Goal: Find specific page/section: Find specific page/section

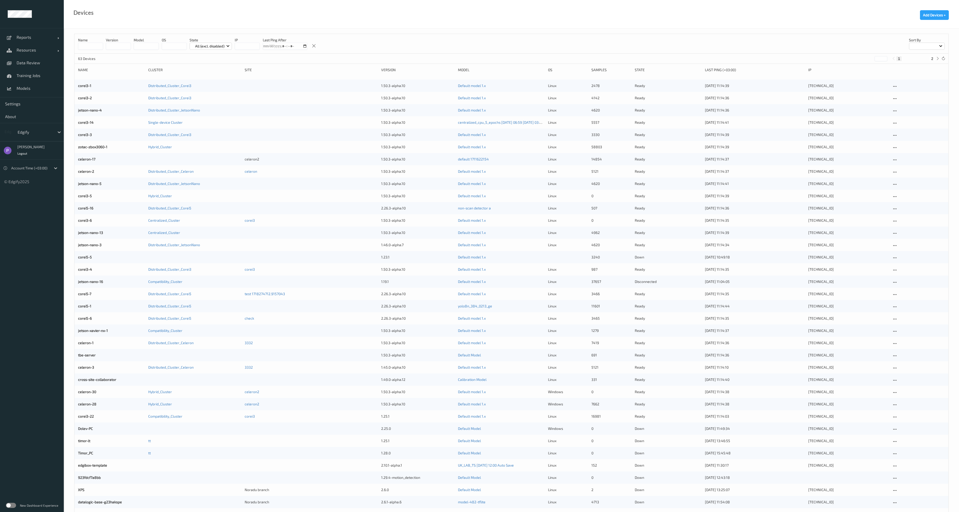
click at [22, 130] on div at bounding box center [35, 132] width 34 height 6
drag, startPoint x: 29, startPoint y: 247, endPoint x: 26, endPoint y: 218, distance: 29.0
click at [29, 246] on ul "Reports Default Report Customized Report Resources Devices Clusters Sites Data …" at bounding box center [32, 256] width 64 height 512
click at [22, 35] on span "Reports" at bounding box center [37, 37] width 41 height 5
click at [34, 53] on link "Default Report" at bounding box center [32, 50] width 64 height 13
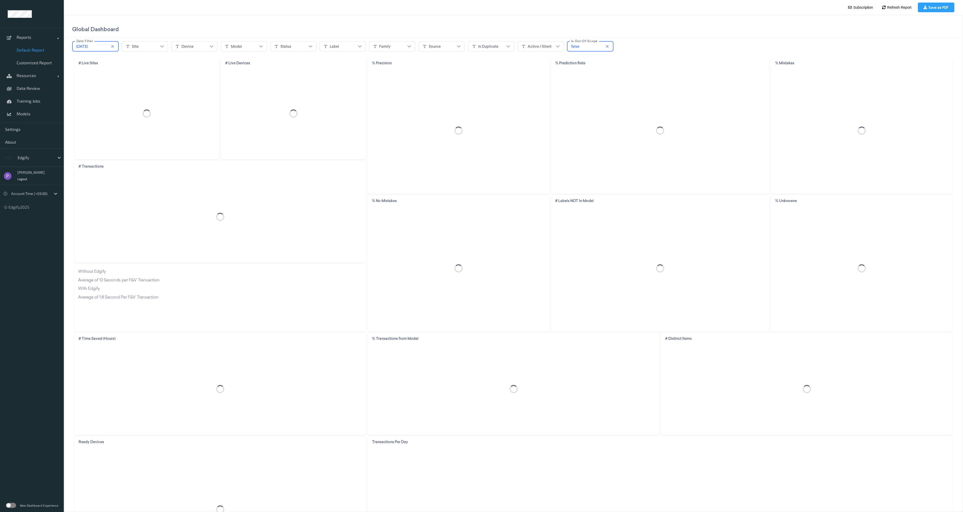
click at [13, 504] on label at bounding box center [11, 505] width 10 height 5
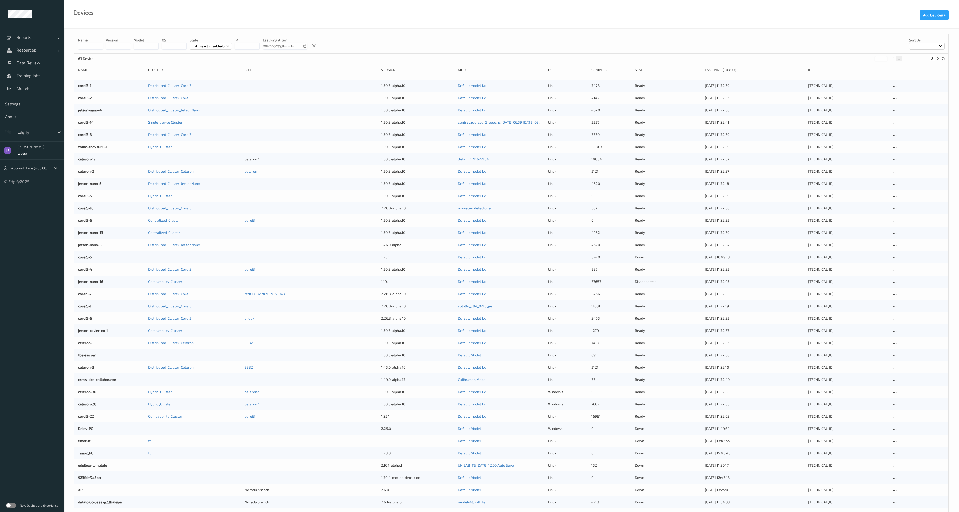
click at [8, 508] on div "New Dashboard Experience" at bounding box center [32, 505] width 64 height 13
click at [11, 506] on label at bounding box center [11, 505] width 10 height 5
